Goal: Task Accomplishment & Management: Manage account settings

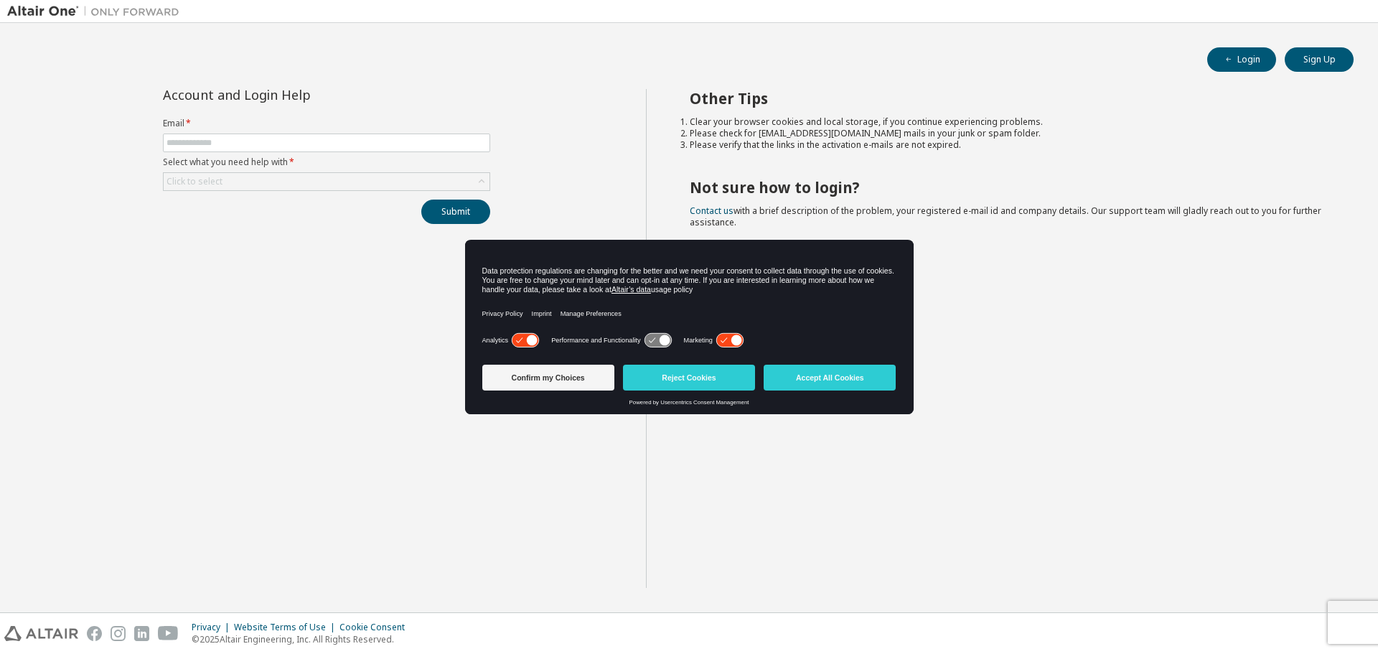
drag, startPoint x: 795, startPoint y: 381, endPoint x: 725, endPoint y: 359, distance: 73.1
click at [796, 380] on button "Accept All Cookies" at bounding box center [829, 378] width 132 height 26
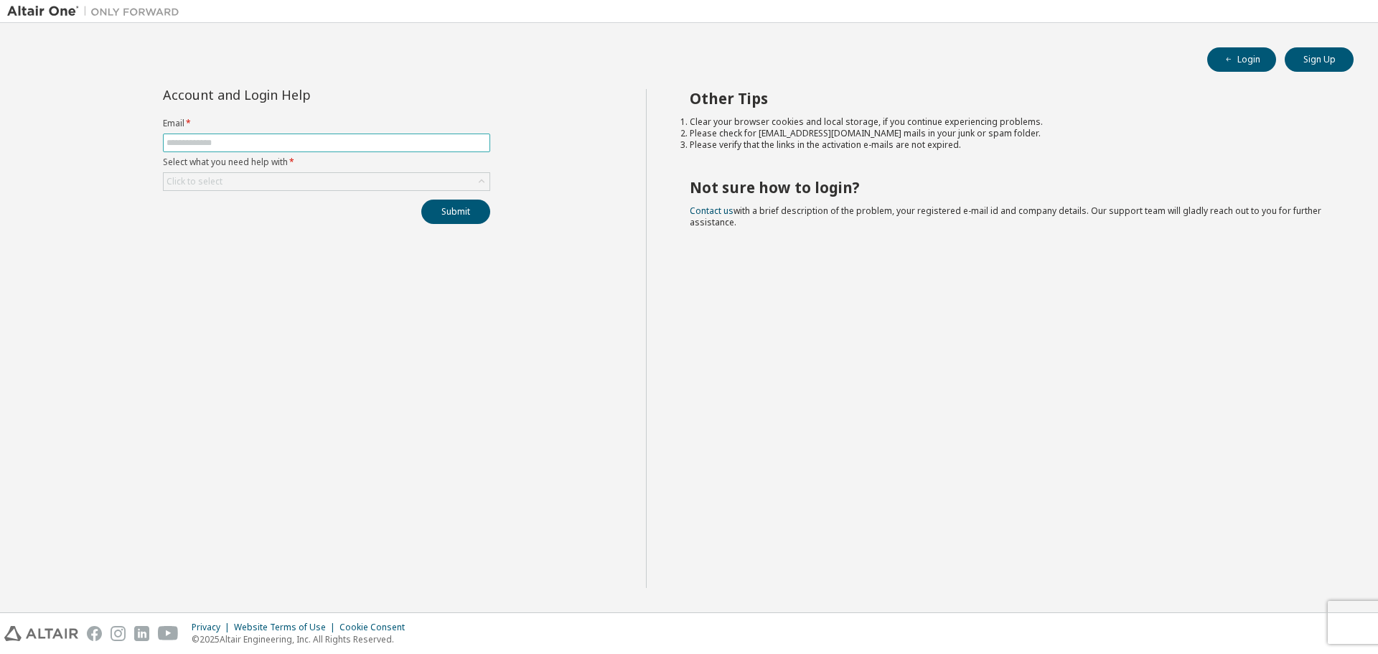
click at [298, 148] on input "text" at bounding box center [326, 142] width 320 height 11
type input "**********"
click at [232, 173] on div "Click to select" at bounding box center [327, 181] width 326 height 17
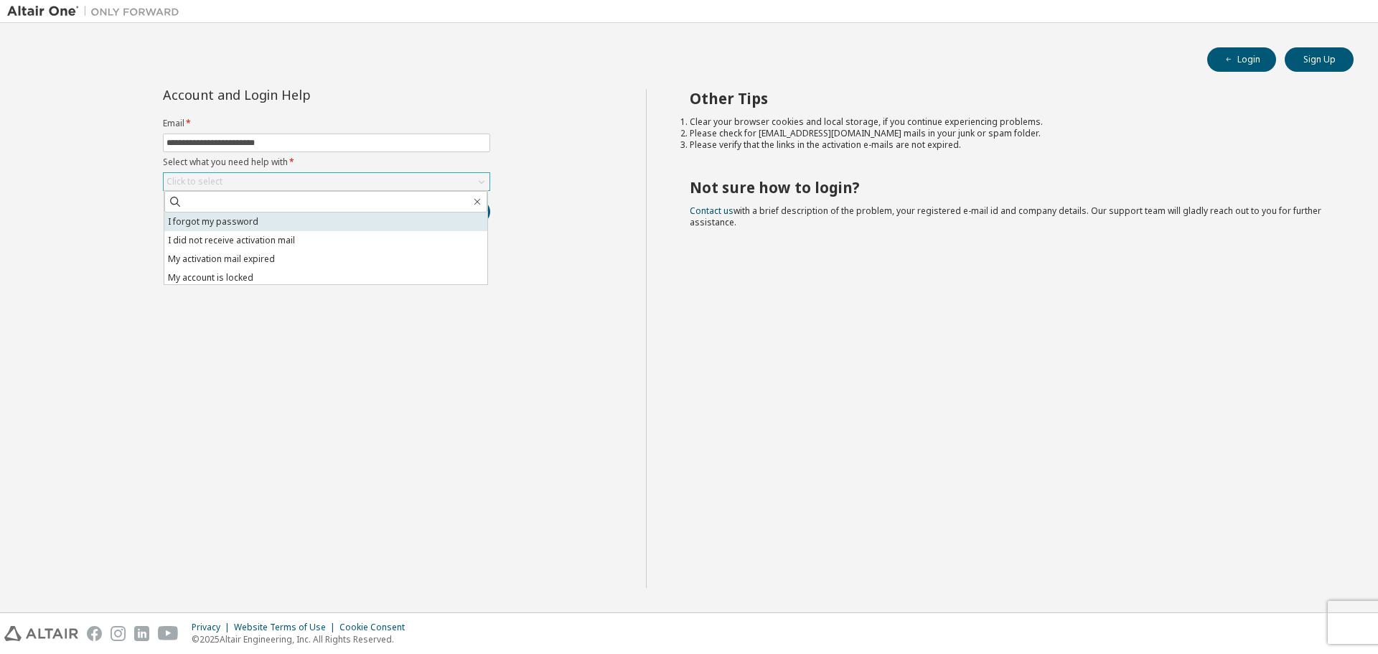
click at [273, 219] on li "I forgot my password" at bounding box center [325, 221] width 323 height 19
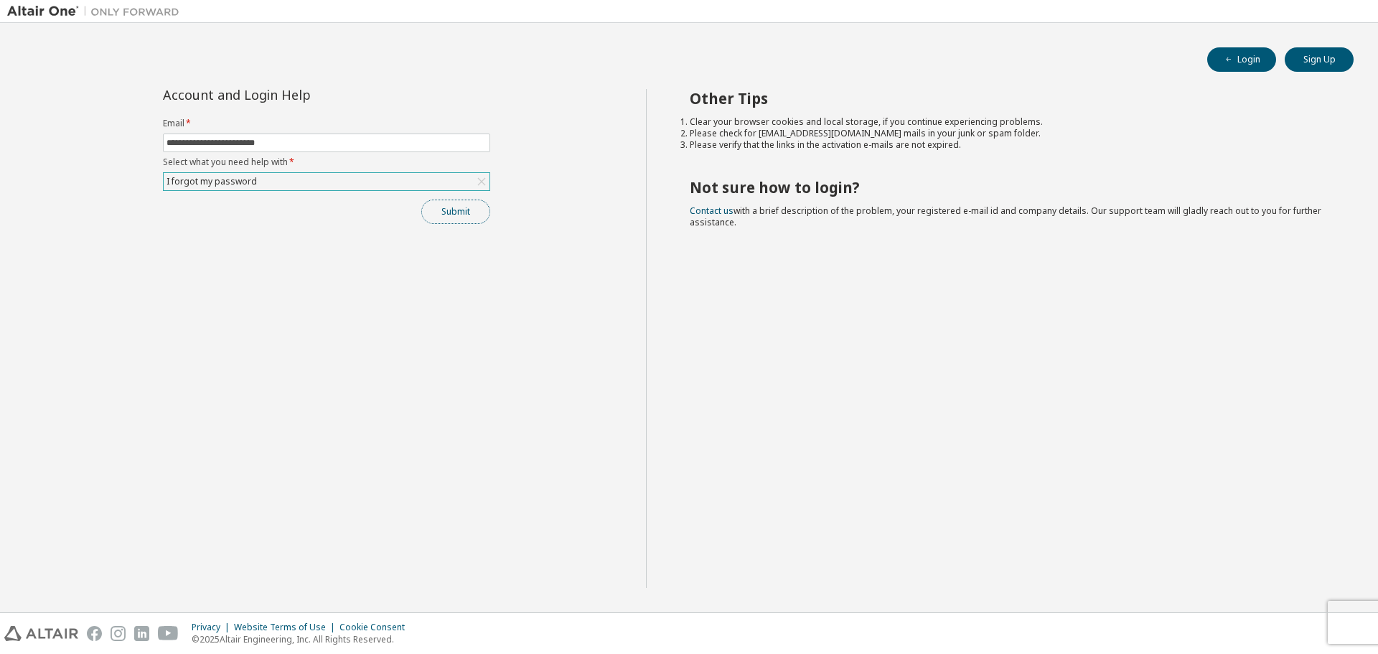
click at [456, 211] on button "Submit" at bounding box center [455, 211] width 69 height 24
click at [455, 219] on button "Submit" at bounding box center [455, 211] width 69 height 24
click at [455, 210] on button "Submit" at bounding box center [455, 211] width 69 height 24
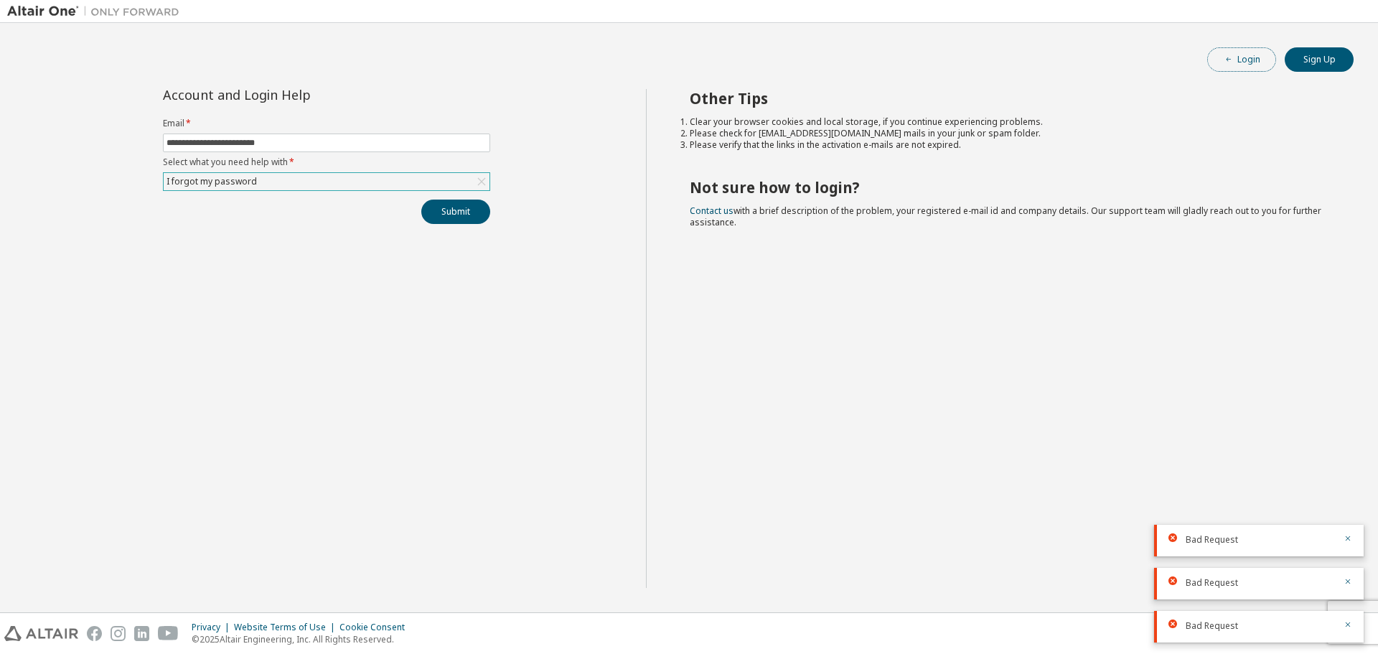
click at [1259, 69] on button "Login" at bounding box center [1241, 59] width 69 height 24
